Goal: Transaction & Acquisition: Purchase product/service

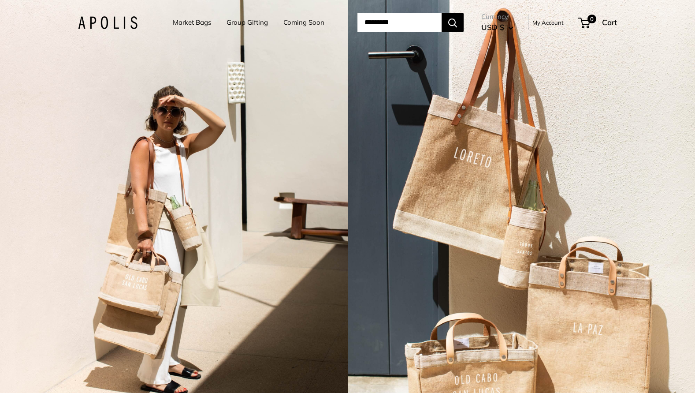
click at [237, 21] on link "Group Gifting" at bounding box center [246, 22] width 41 height 12
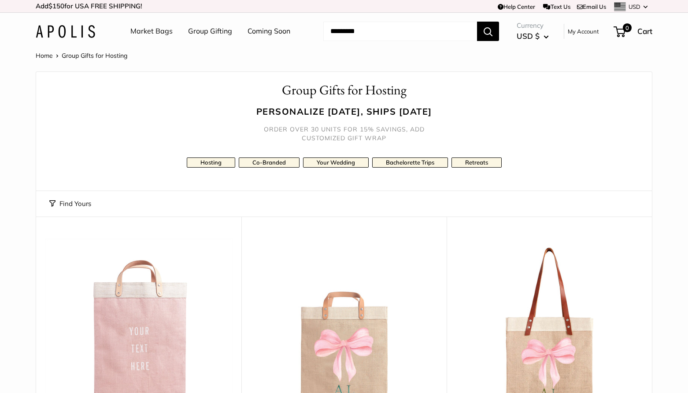
click at [84, 203] on button "Find Yours" at bounding box center [70, 203] width 42 height 12
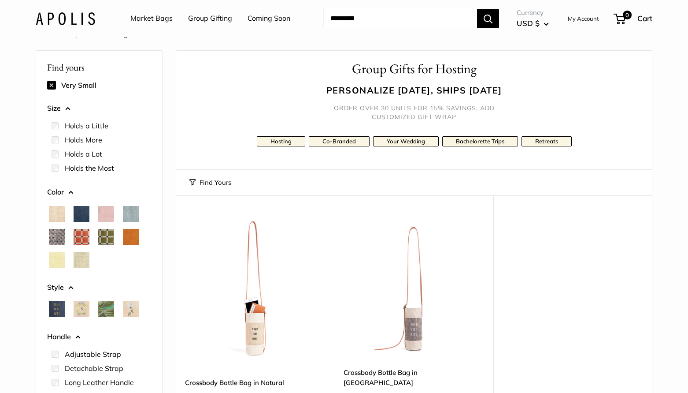
scroll to position [21, 0]
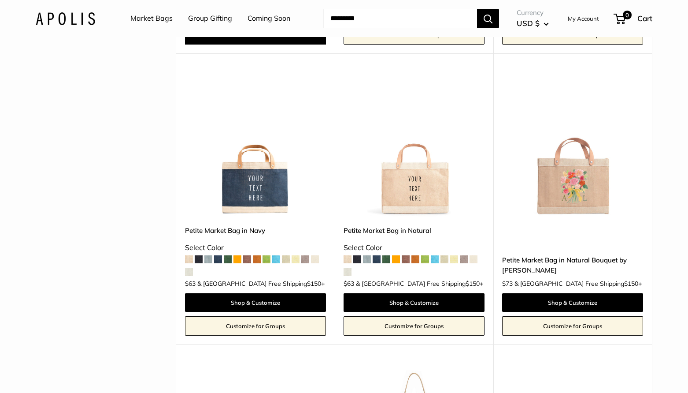
scroll to position [458, 0]
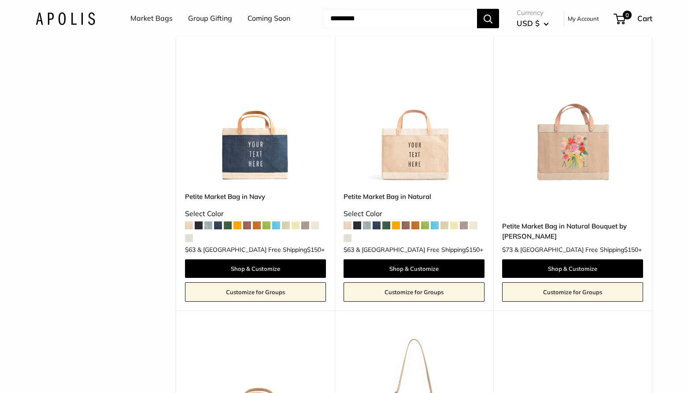
click at [0, 0] on img at bounding box center [0, 0] width 0 height 0
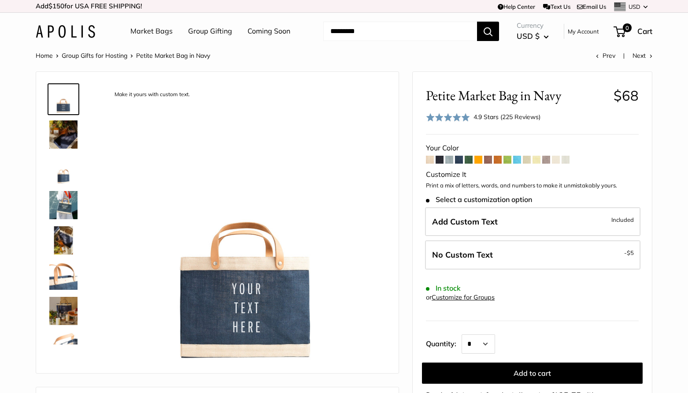
click at [64, 136] on img at bounding box center [63, 134] width 28 height 28
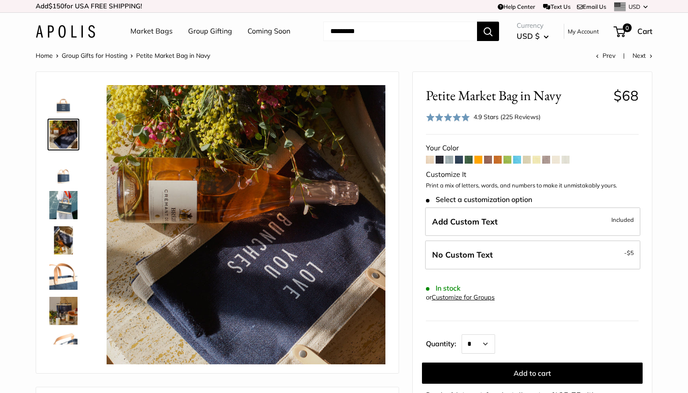
click at [65, 173] on img at bounding box center [63, 170] width 28 height 28
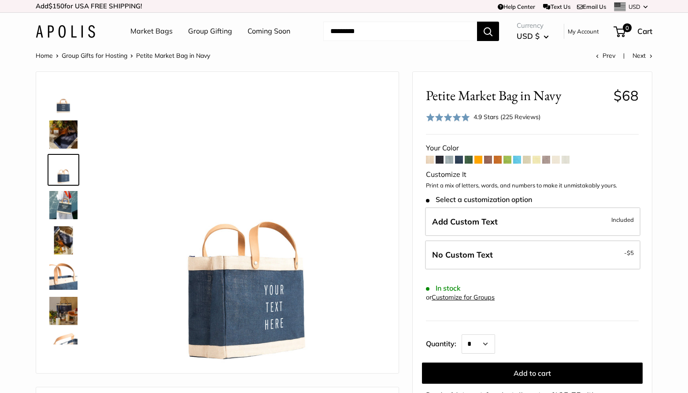
click at [66, 203] on img at bounding box center [63, 205] width 28 height 28
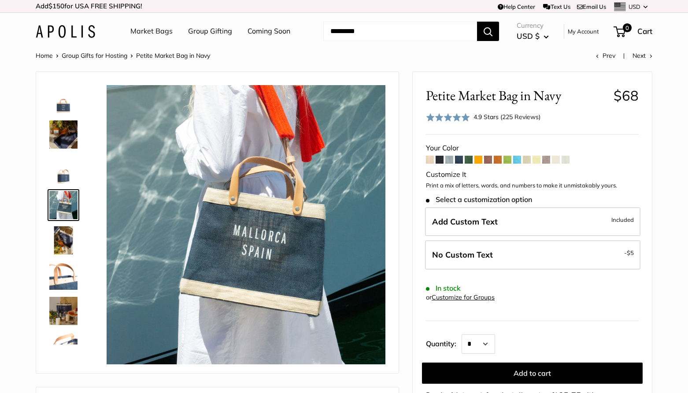
click at [68, 236] on img at bounding box center [63, 240] width 28 height 28
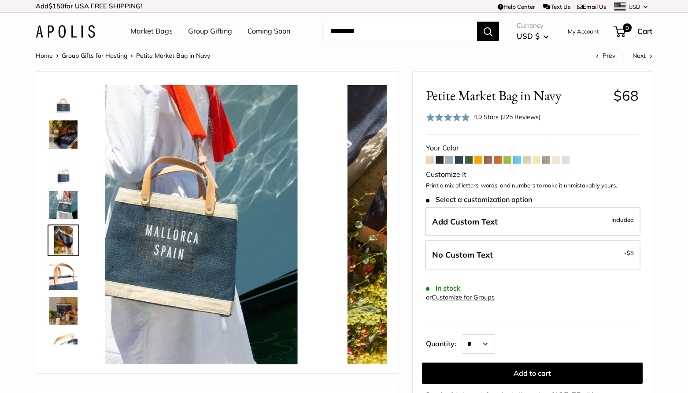
scroll to position [27, 0]
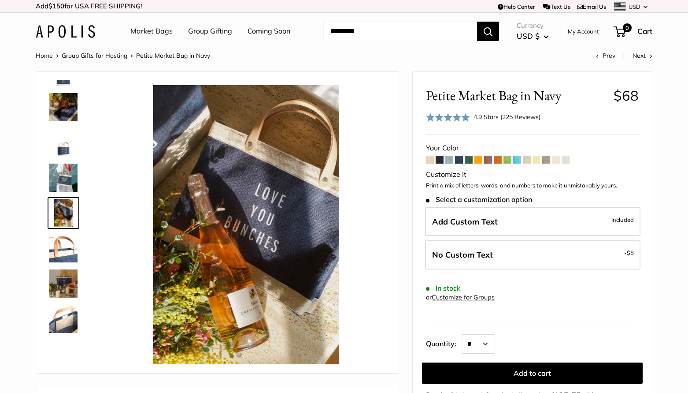
click at [64, 283] on img at bounding box center [63, 283] width 28 height 28
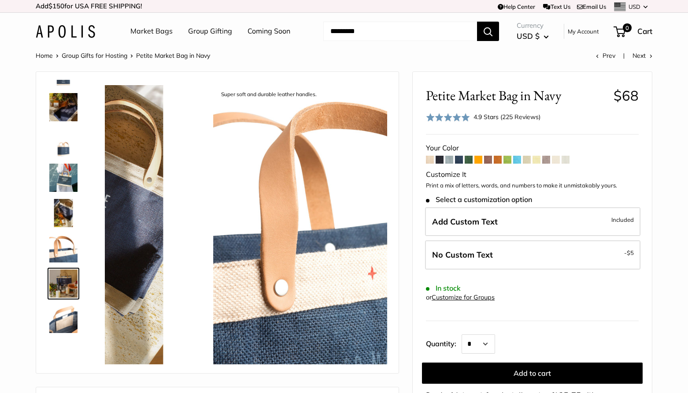
scroll to position [98, 0]
